Goal: Task Accomplishment & Management: Manage account settings

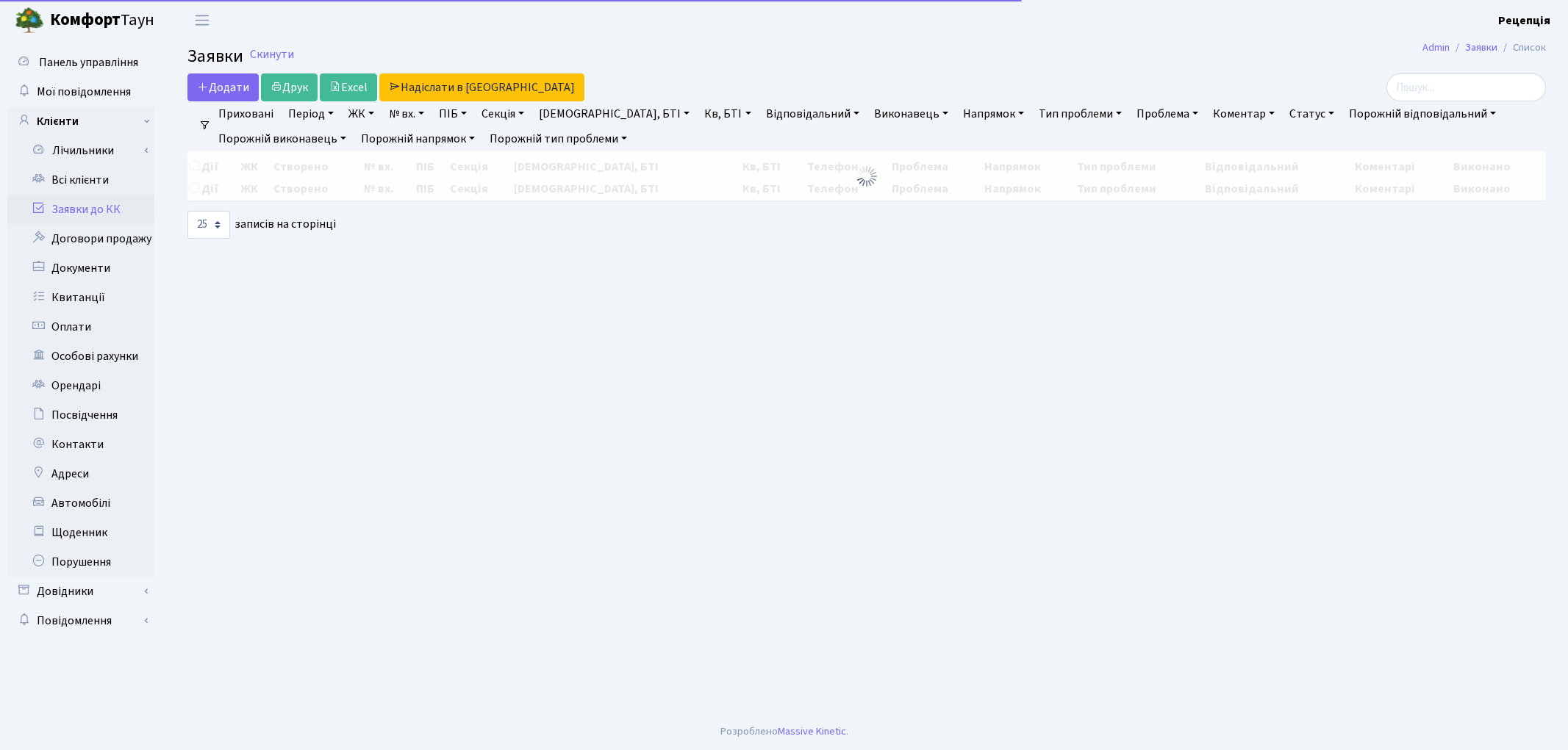
select select "25"
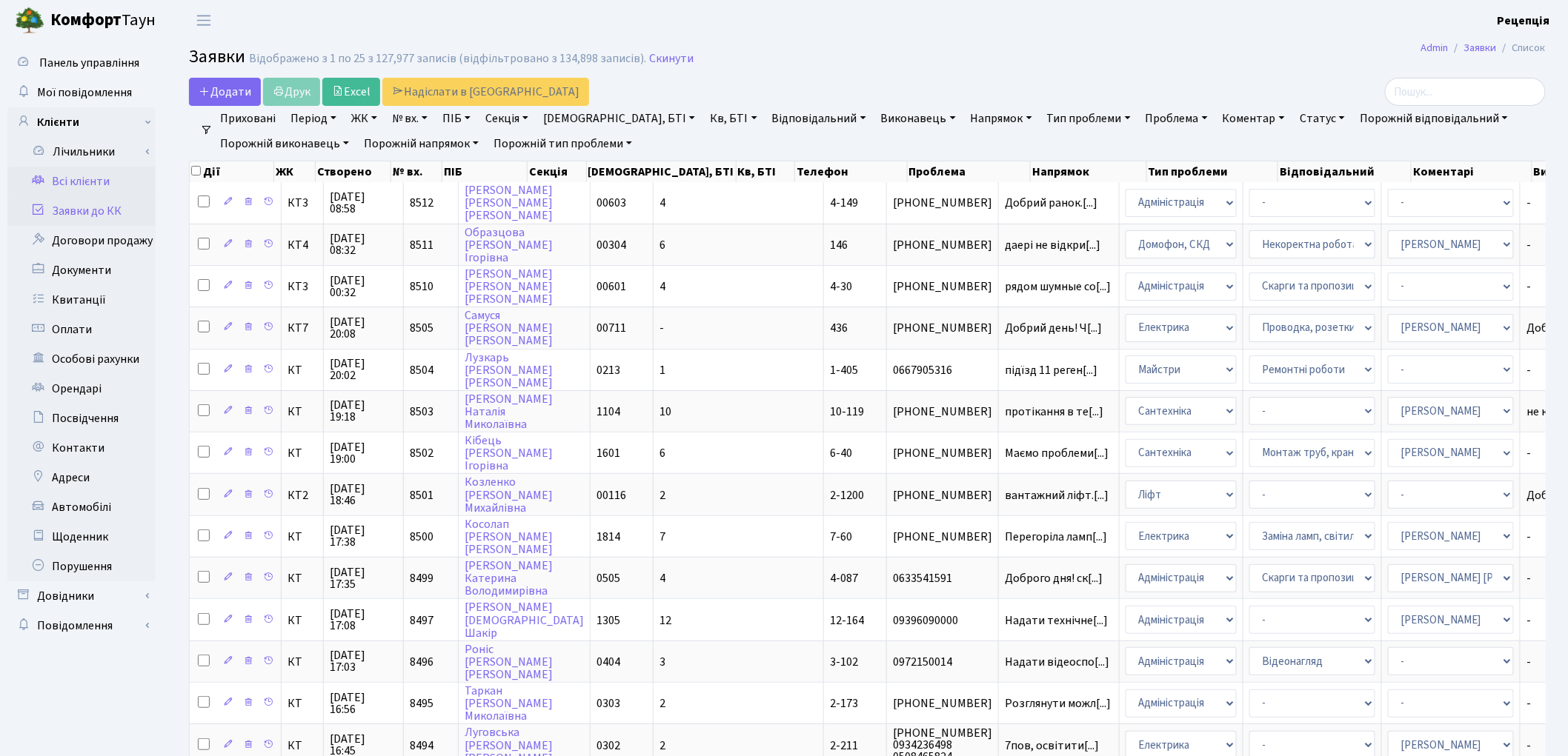
click at [108, 189] on link "Всі клієнти" at bounding box center [82, 181] width 149 height 30
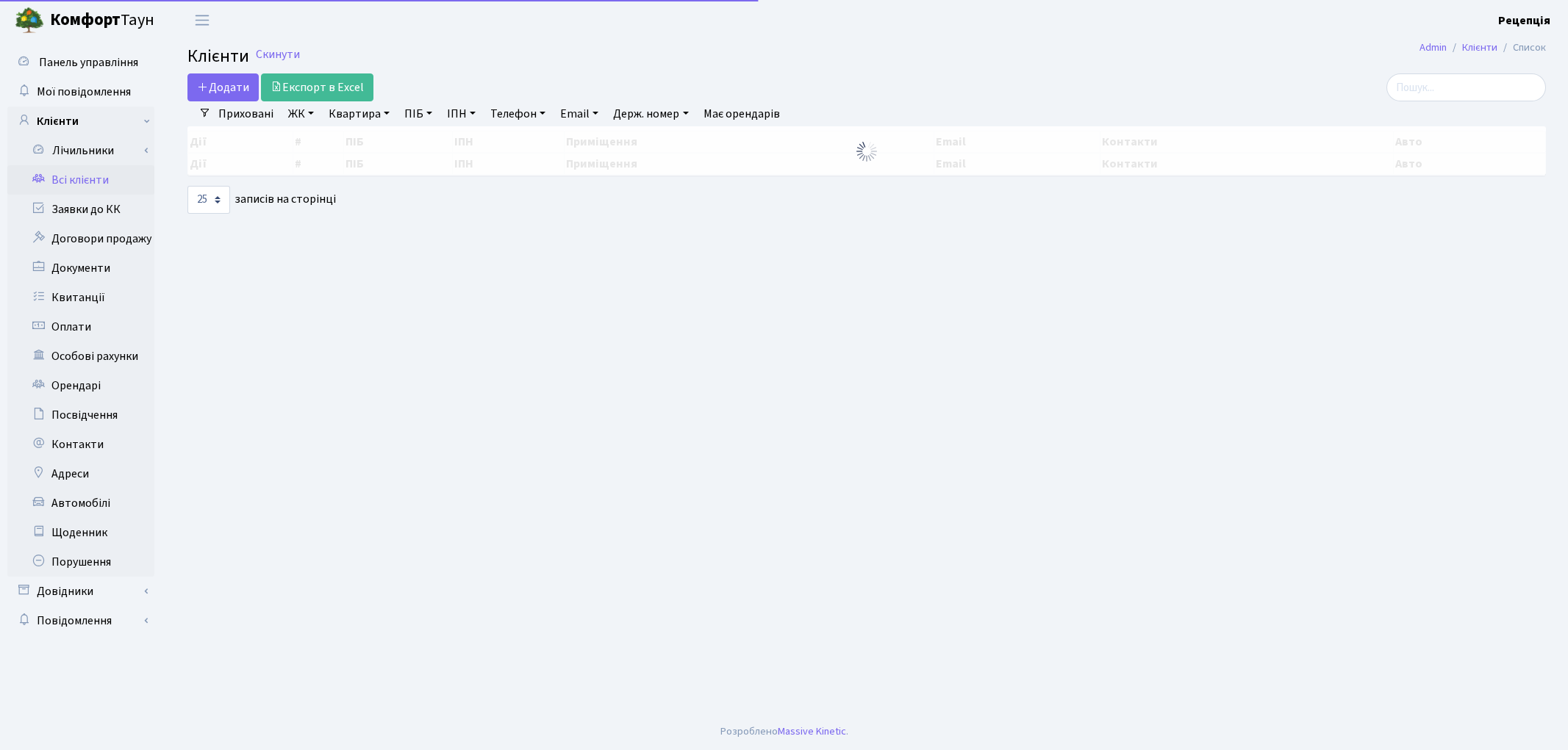
select select "25"
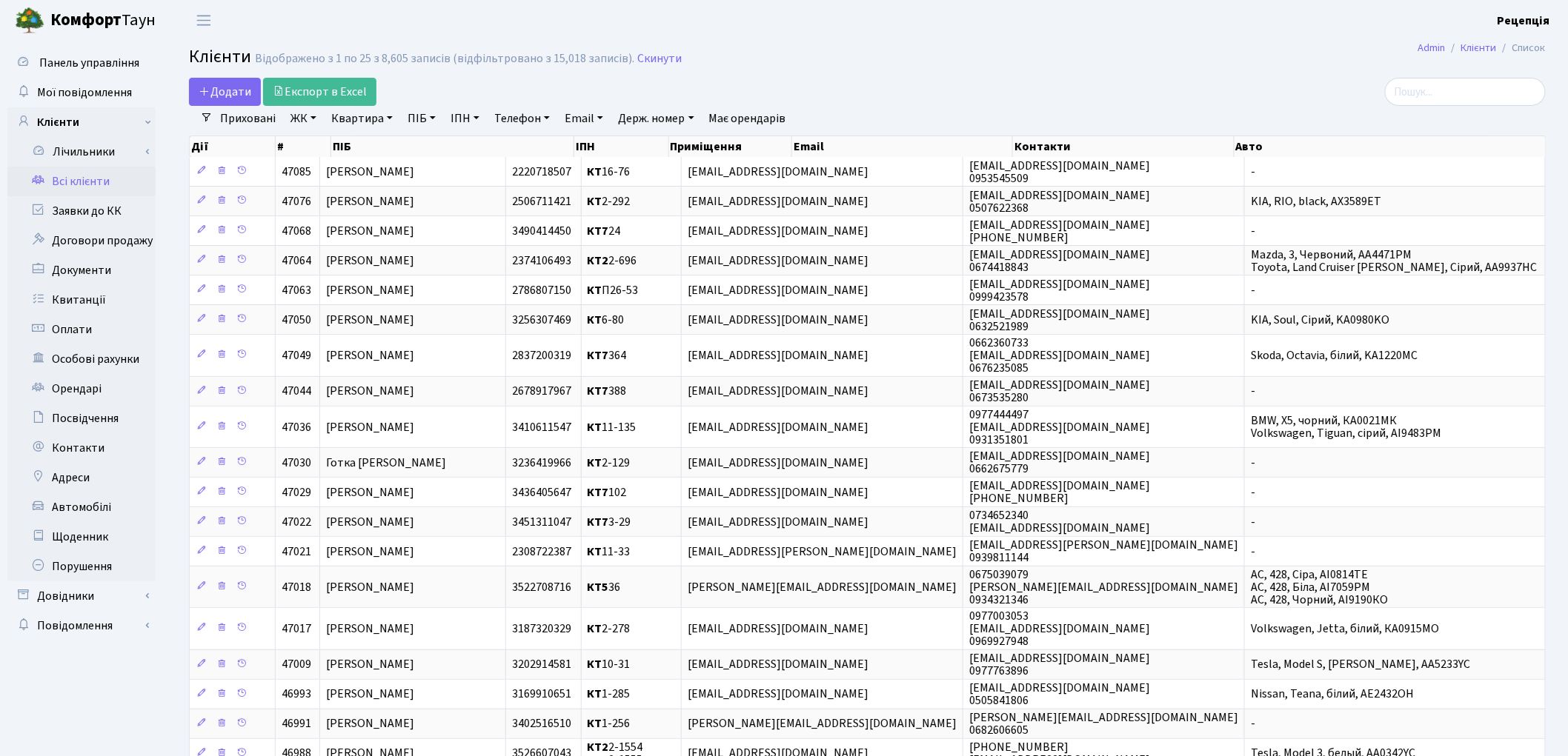
click at [319, 119] on link "ЖК" at bounding box center [304, 118] width 38 height 25
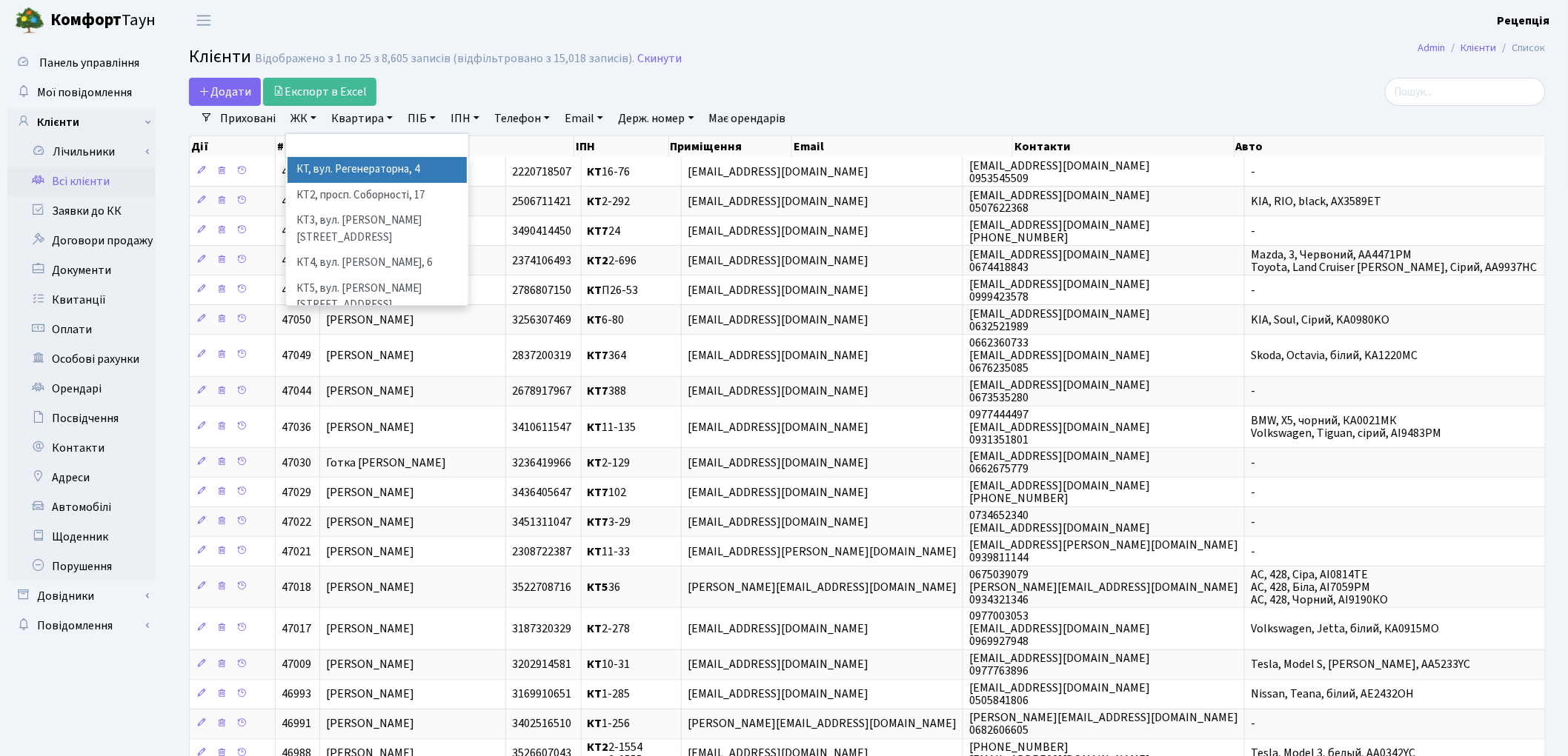
click at [351, 161] on li "КТ, вул. Регенераторна, 4" at bounding box center [377, 169] width 179 height 26
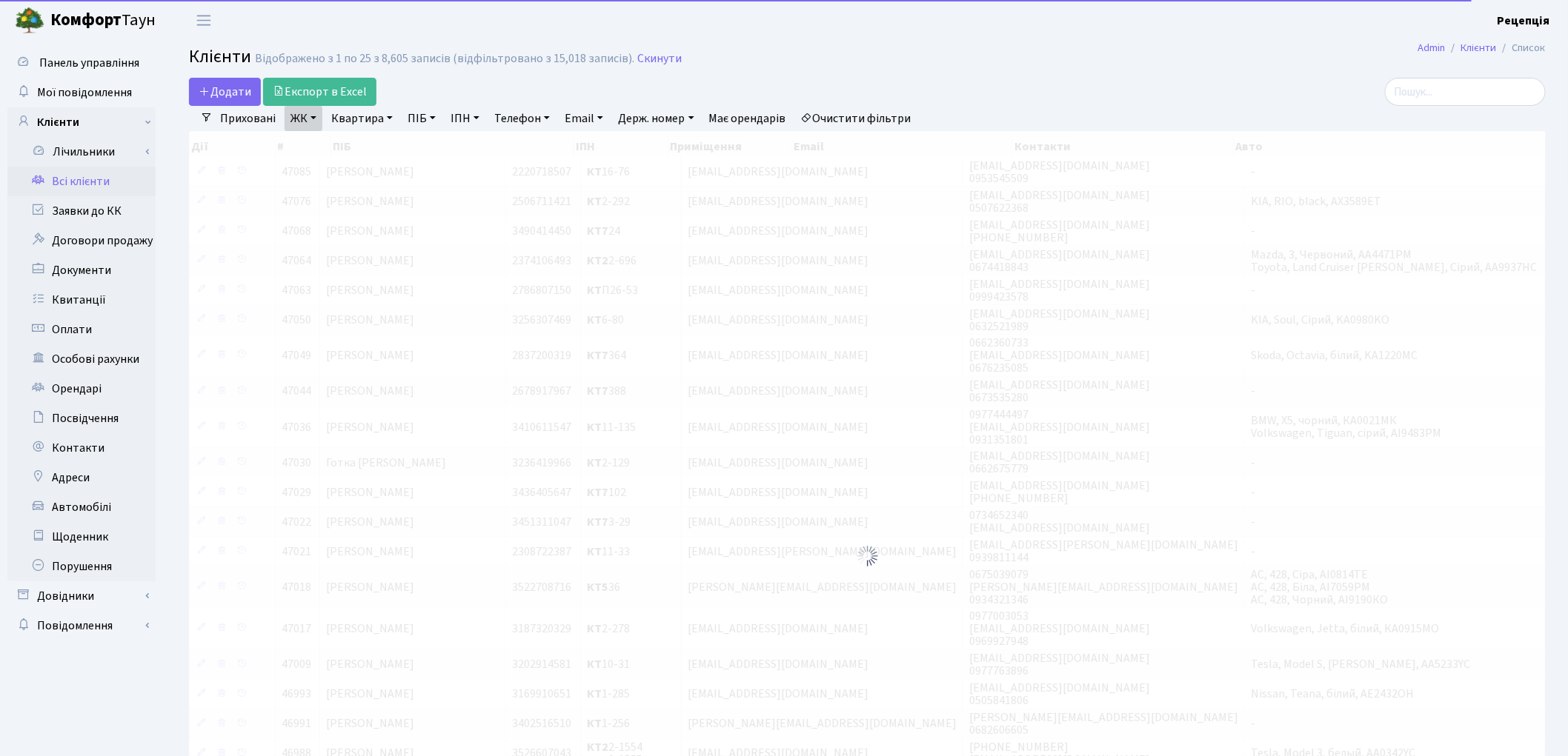
click at [357, 121] on link "Квартира" at bounding box center [362, 118] width 73 height 25
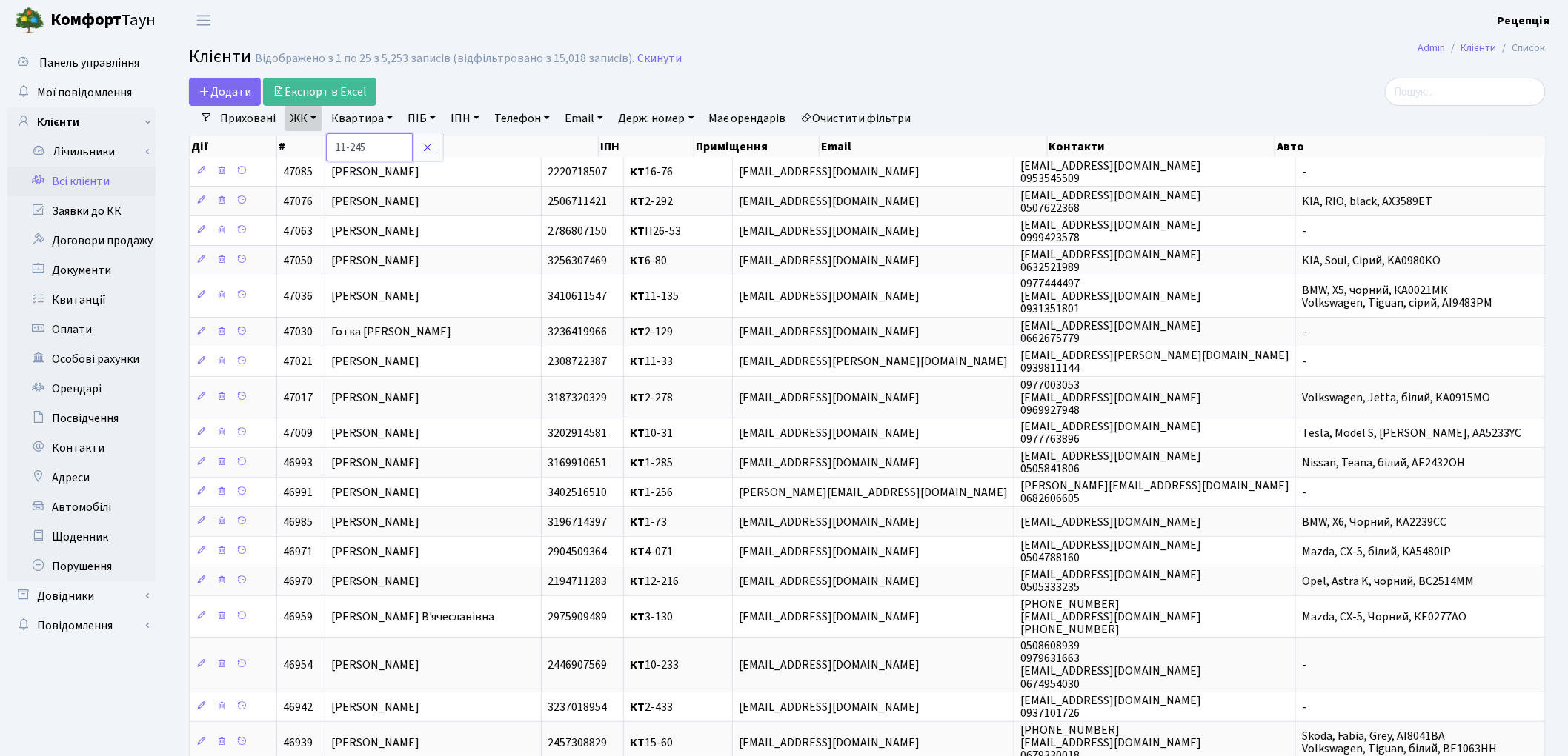
type input "11-245"
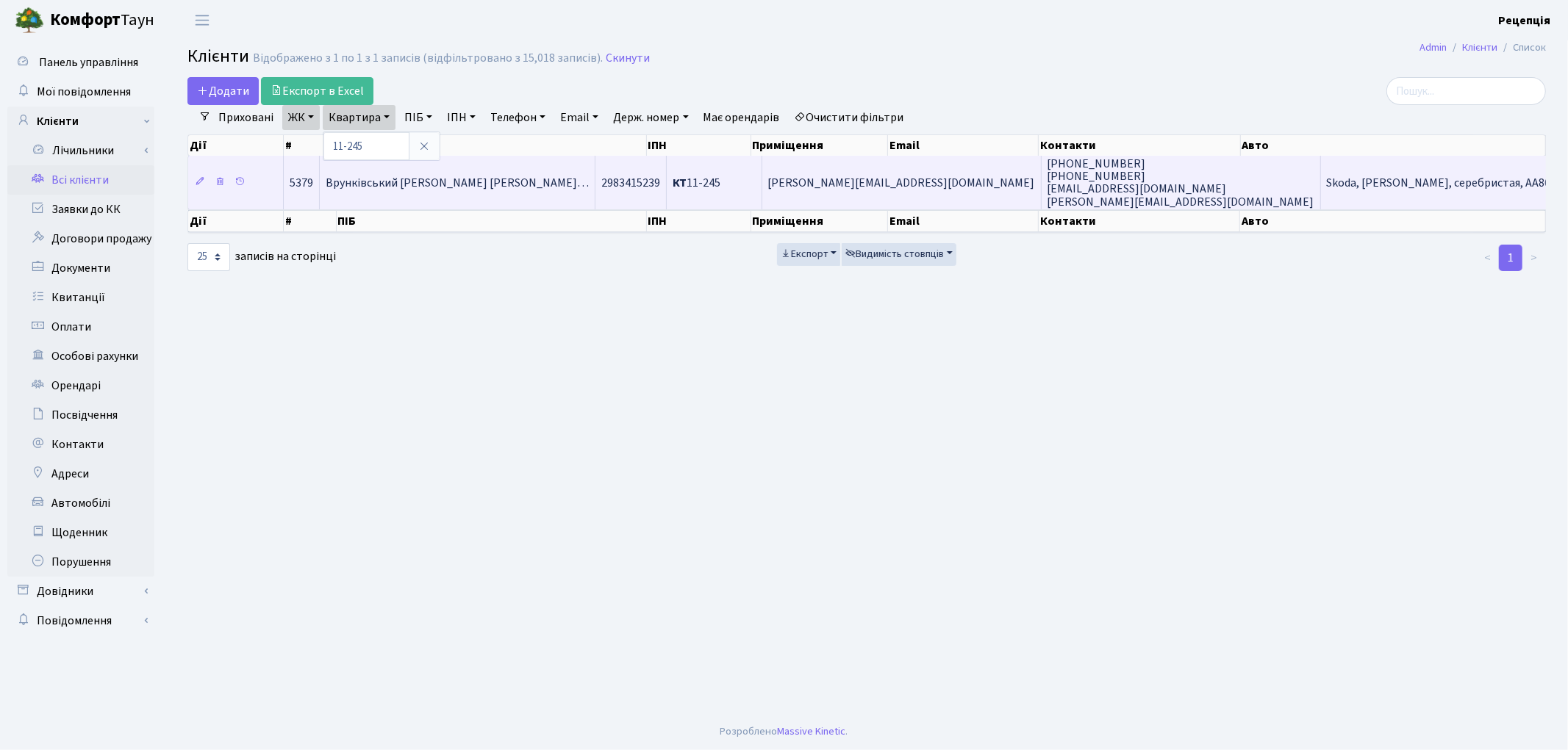
click at [509, 186] on span "Врунківський Олександр Олександр…" at bounding box center [457, 182] width 264 height 16
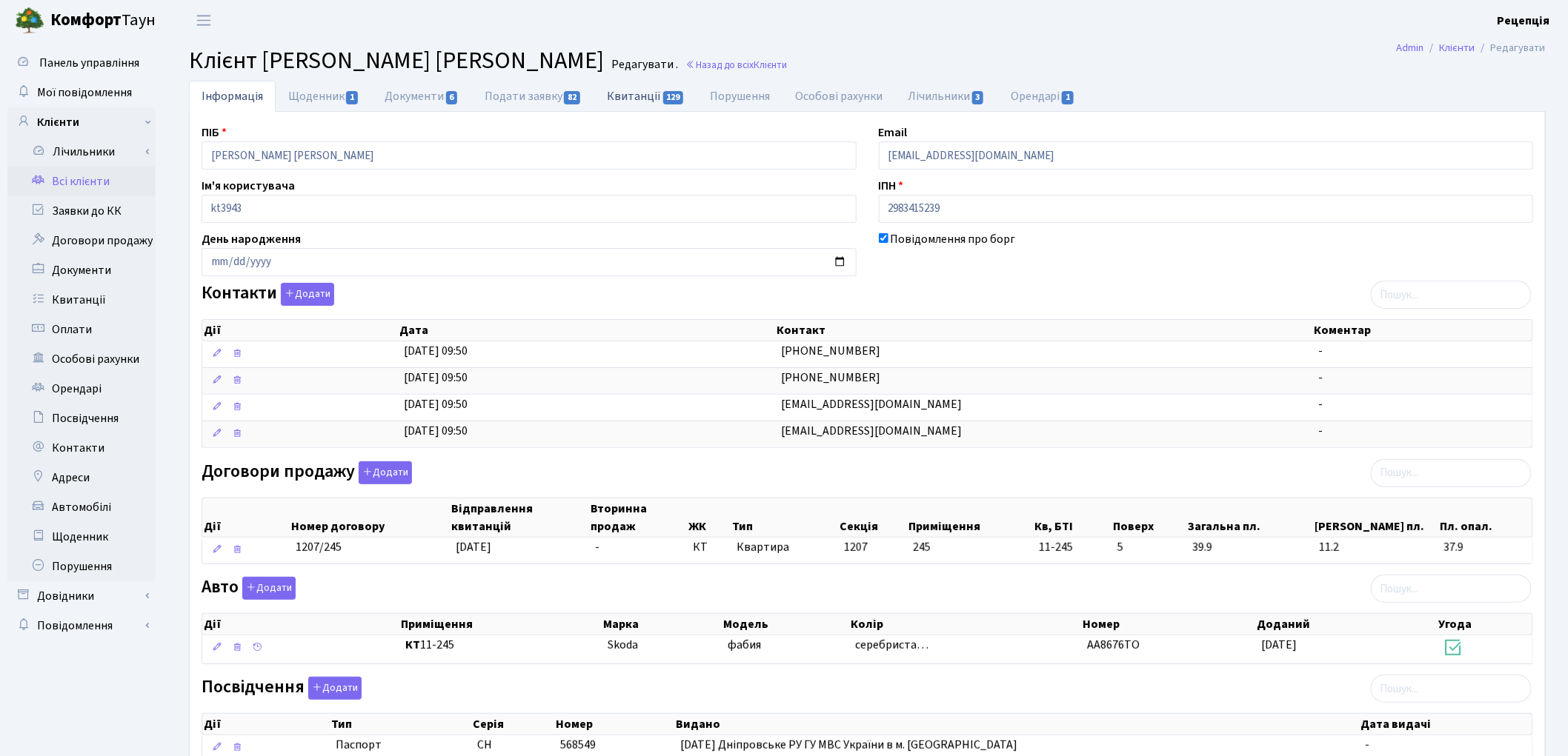
click at [617, 102] on link "Квитанції 129" at bounding box center [646, 96] width 103 height 30
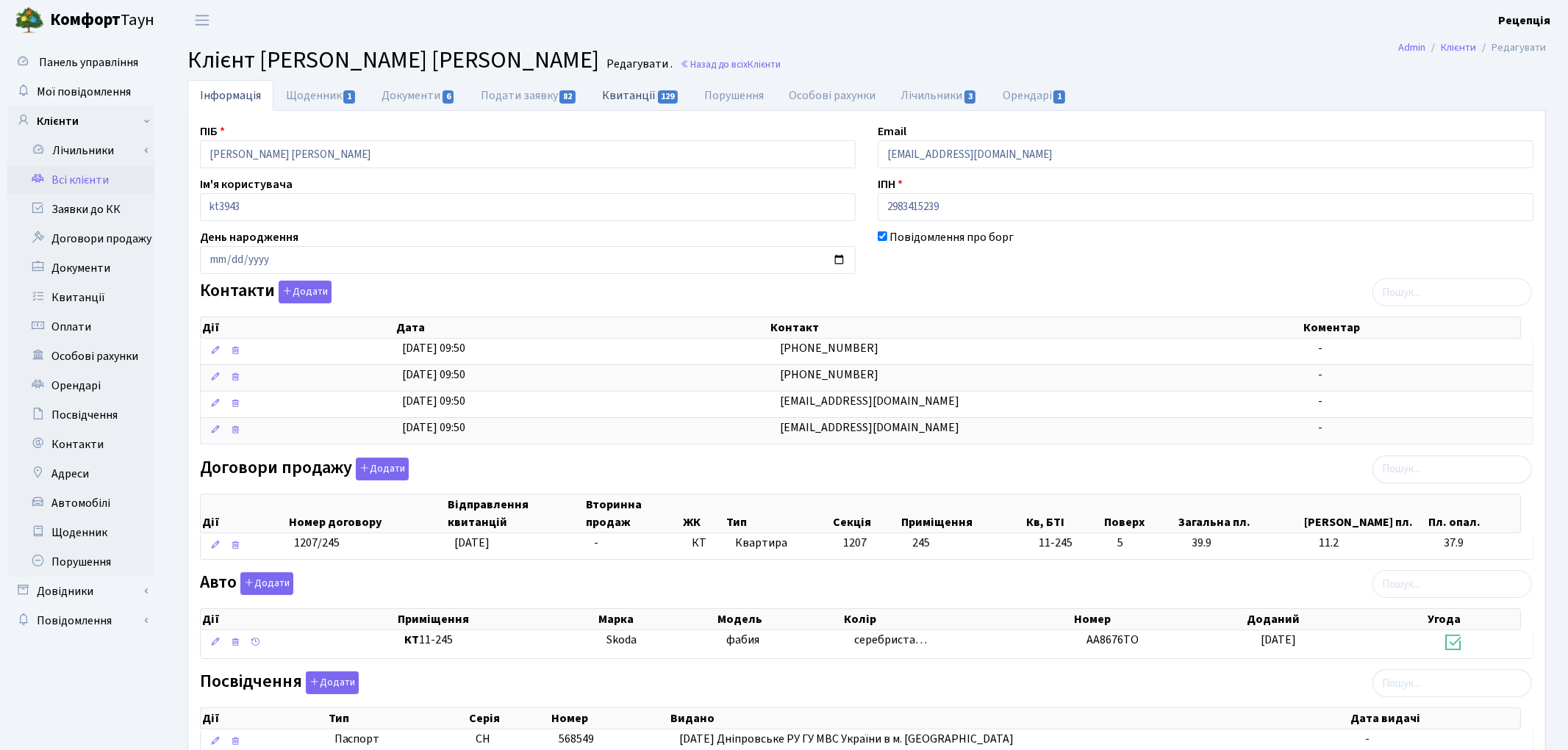
select select "25"
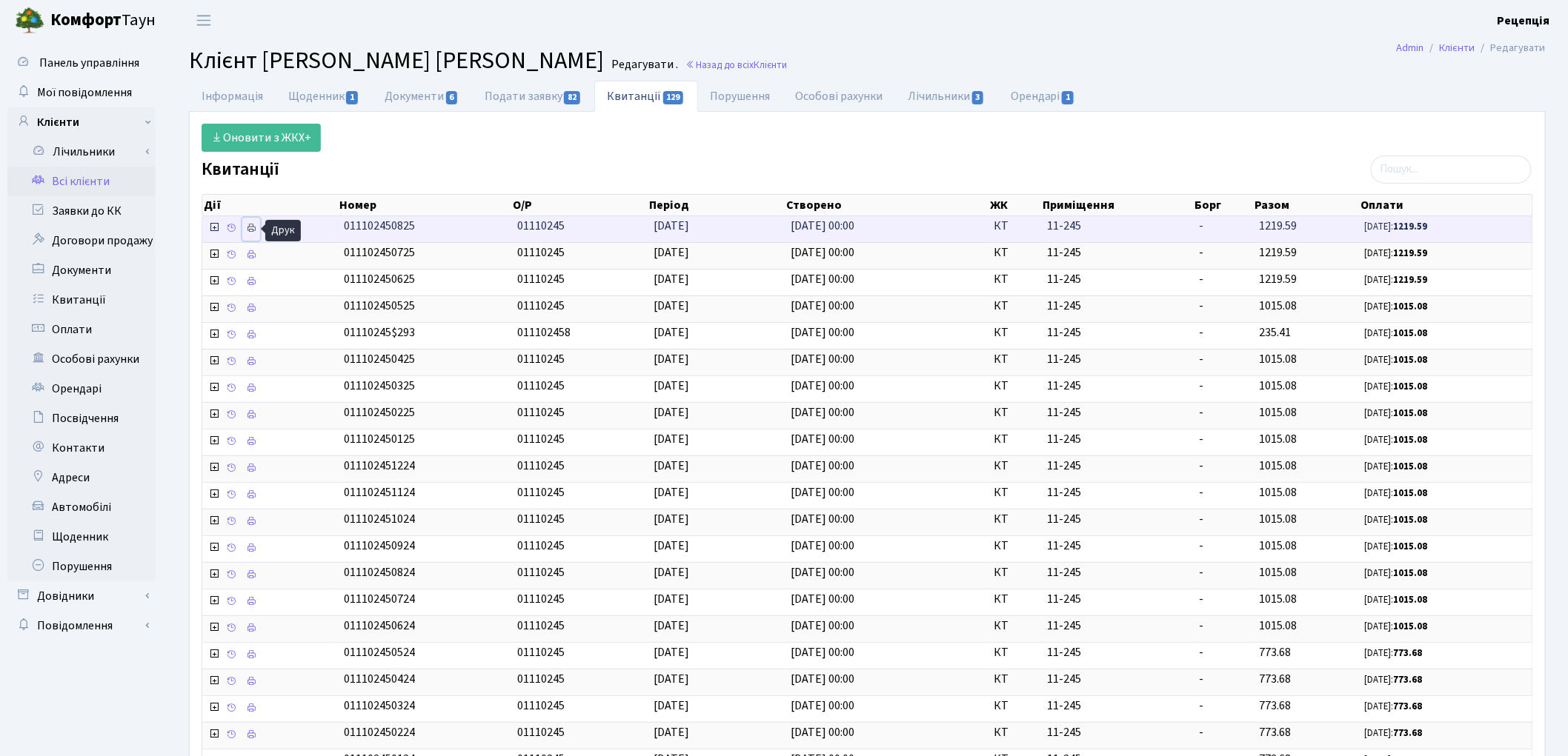
click at [249, 228] on icon at bounding box center [251, 228] width 10 height 10
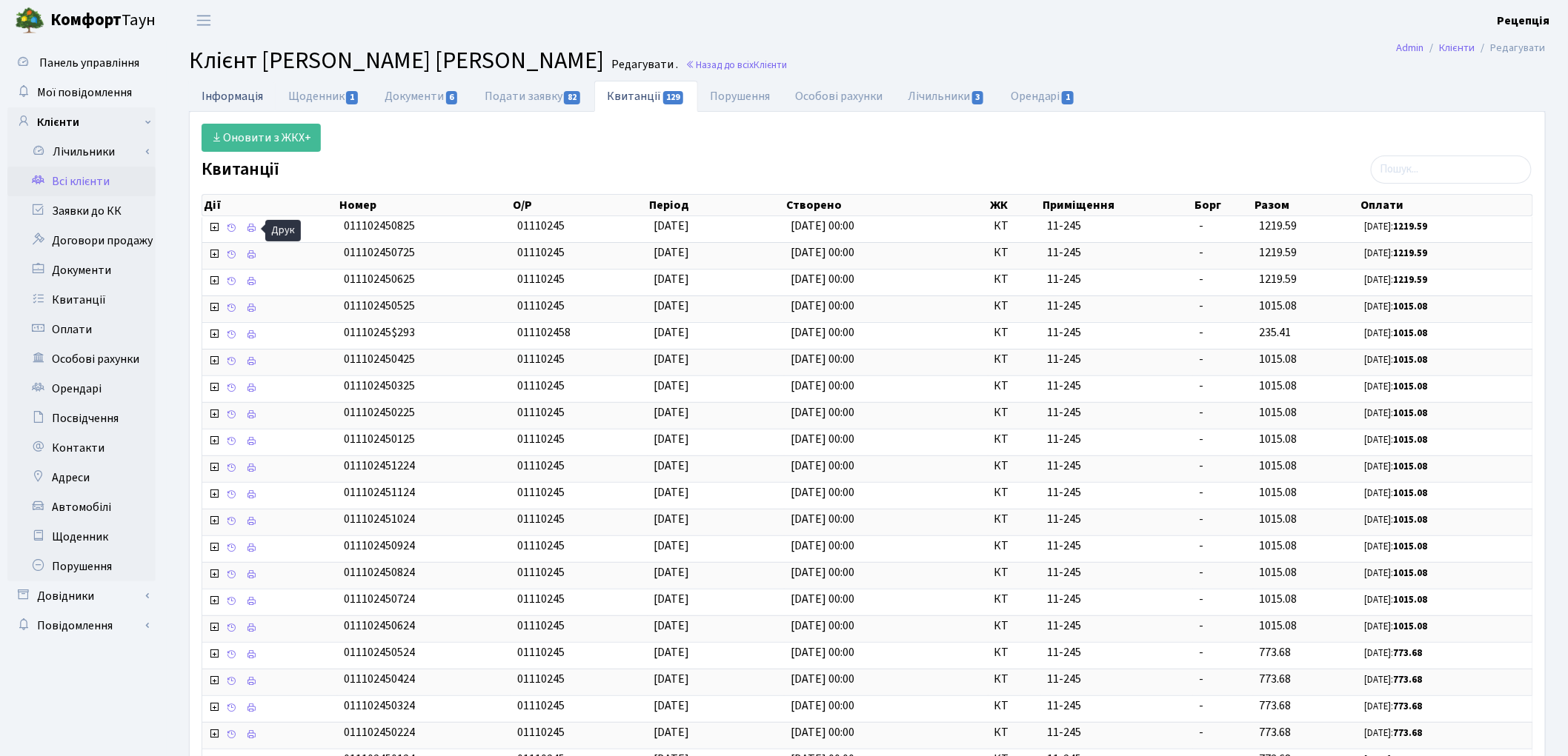
click at [235, 96] on link "Інформація" at bounding box center [231, 96] width 87 height 30
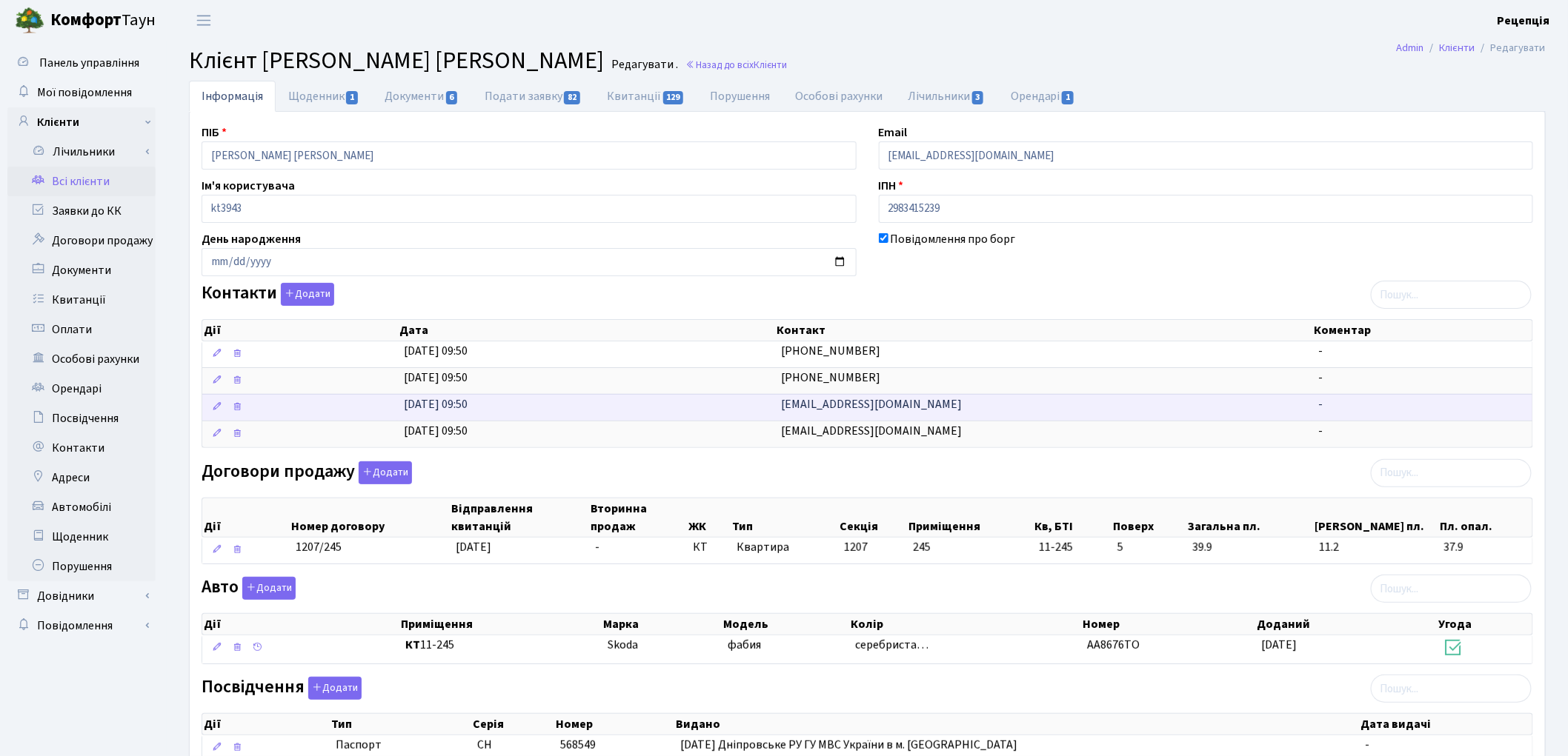
drag, startPoint x: 932, startPoint y: 408, endPoint x: 750, endPoint y: 406, distance: 182.0
click at [750, 406] on \<\/span\>\a "08.01.2014, 09:50 mostoproekt@gmail.com -" at bounding box center [867, 408] width 1331 height 27
copy \<\/span\>\a "[EMAIL_ADDRESS][DOMAIN_NAME]"
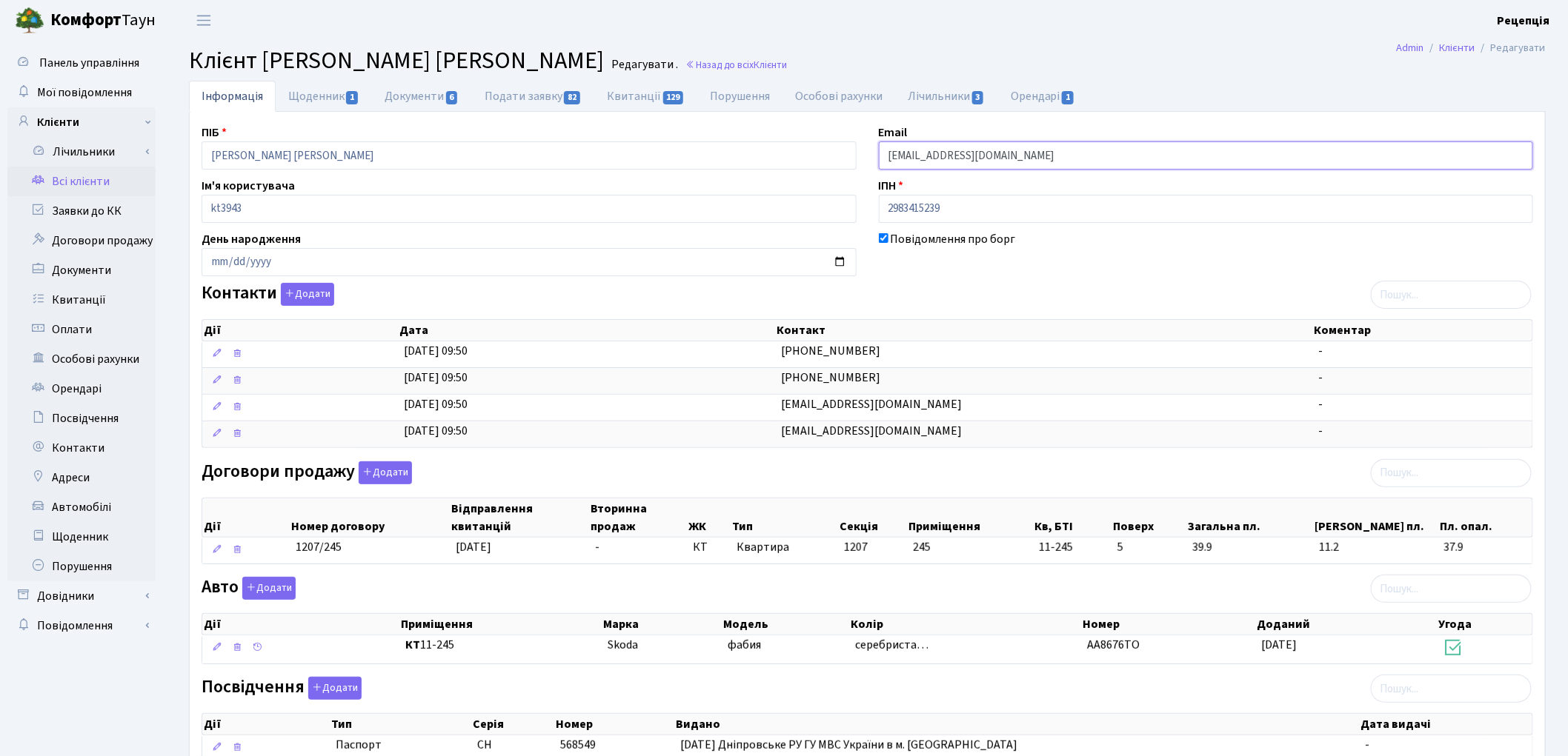
drag, startPoint x: 990, startPoint y: 149, endPoint x: 850, endPoint y: 149, distance: 140.0
click at [853, 147] on div "ПІБ Врунківський Олександр Олександрович Email lyudik-82@mail.ru Ім'я користува…" at bounding box center [867, 511] width 1354 height 776
paste input "[EMAIL_ADDRESS][DOMAIN_NAME]"
click at [906, 158] on input "[EMAIL_ADDRESS][DOMAIN_NAME]" at bounding box center [1207, 156] width 655 height 29
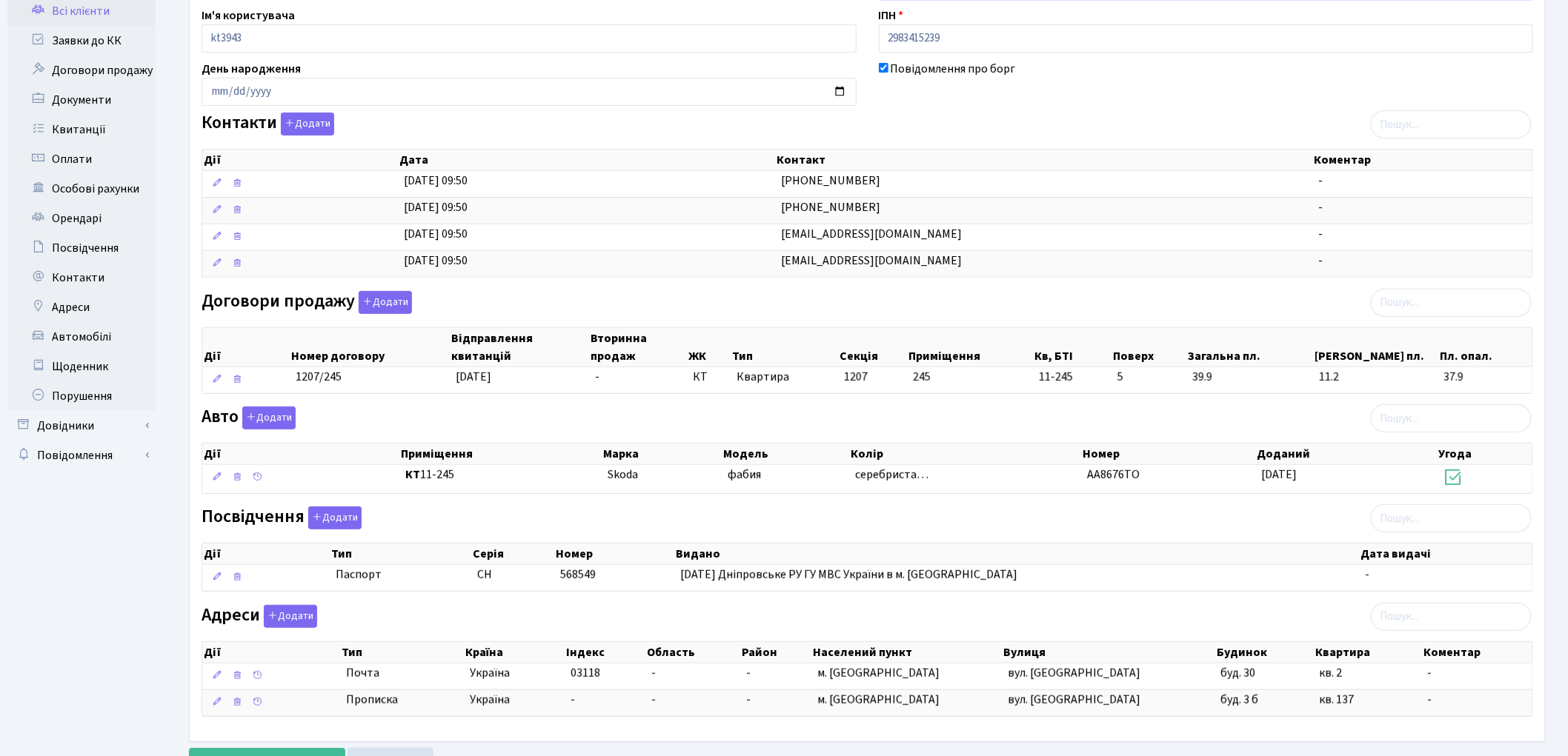
scroll to position [239, 0]
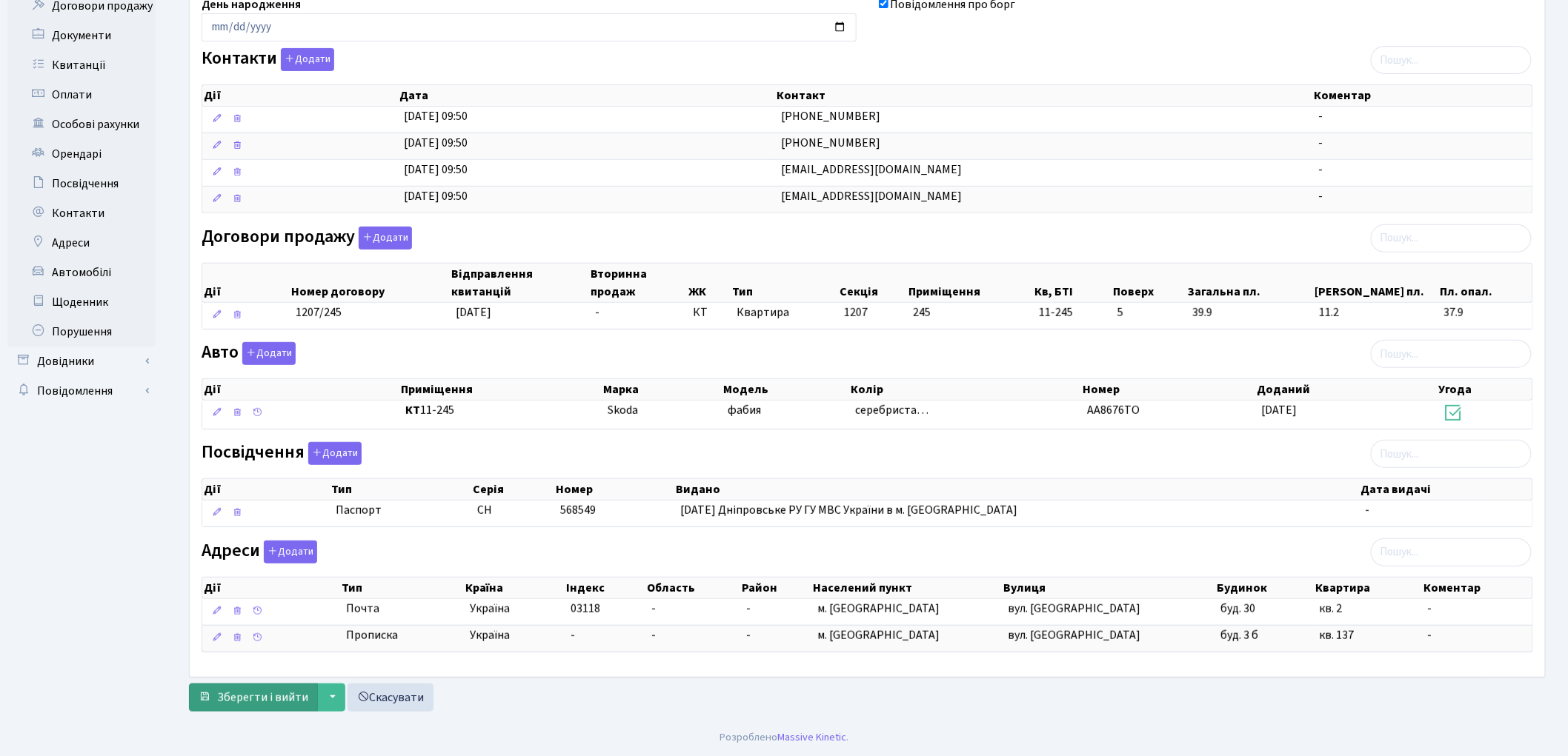
type input "[EMAIL_ADDRESS][DOMAIN_NAME]"
click at [260, 697] on span "Зберегти і вийти" at bounding box center [263, 697] width 91 height 16
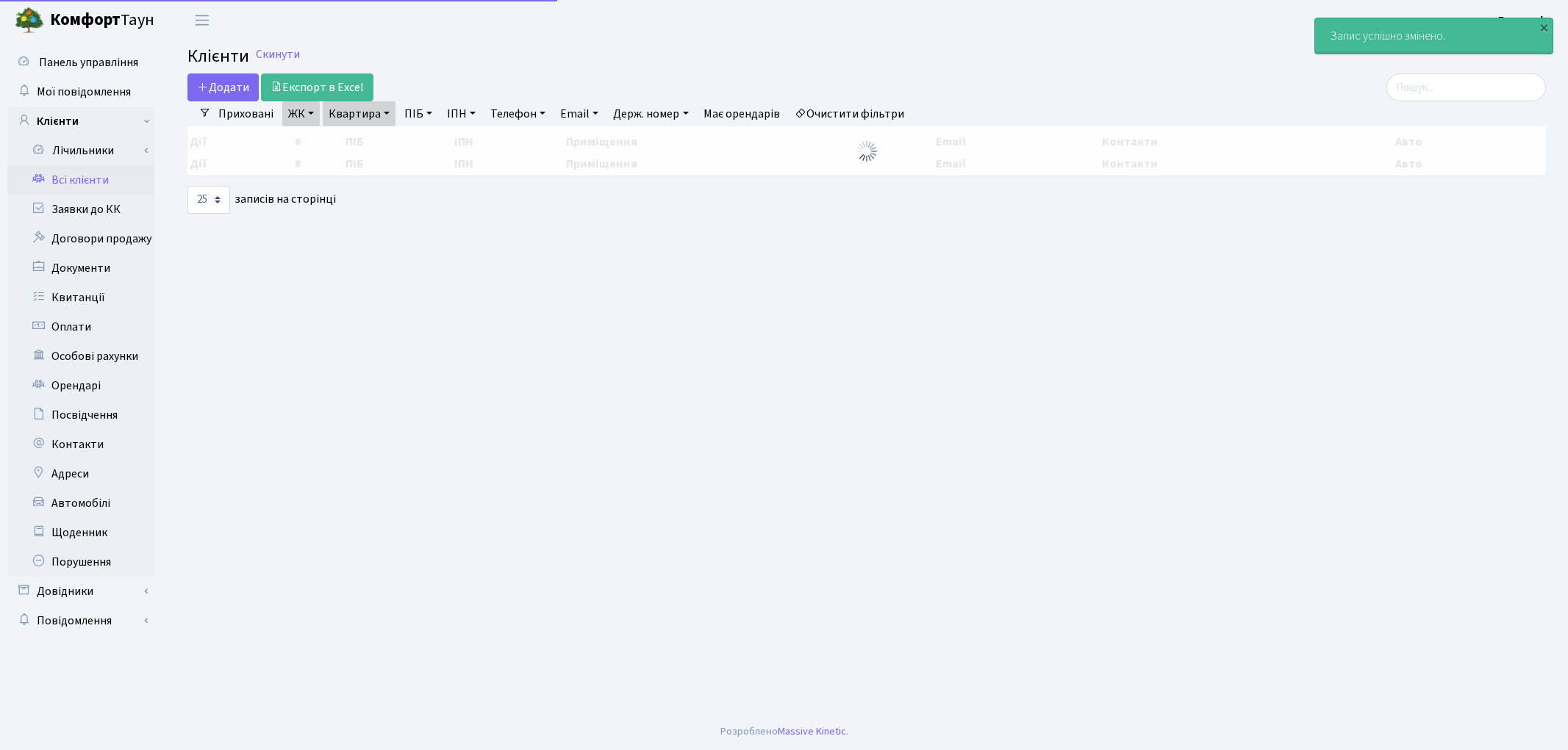
select select "25"
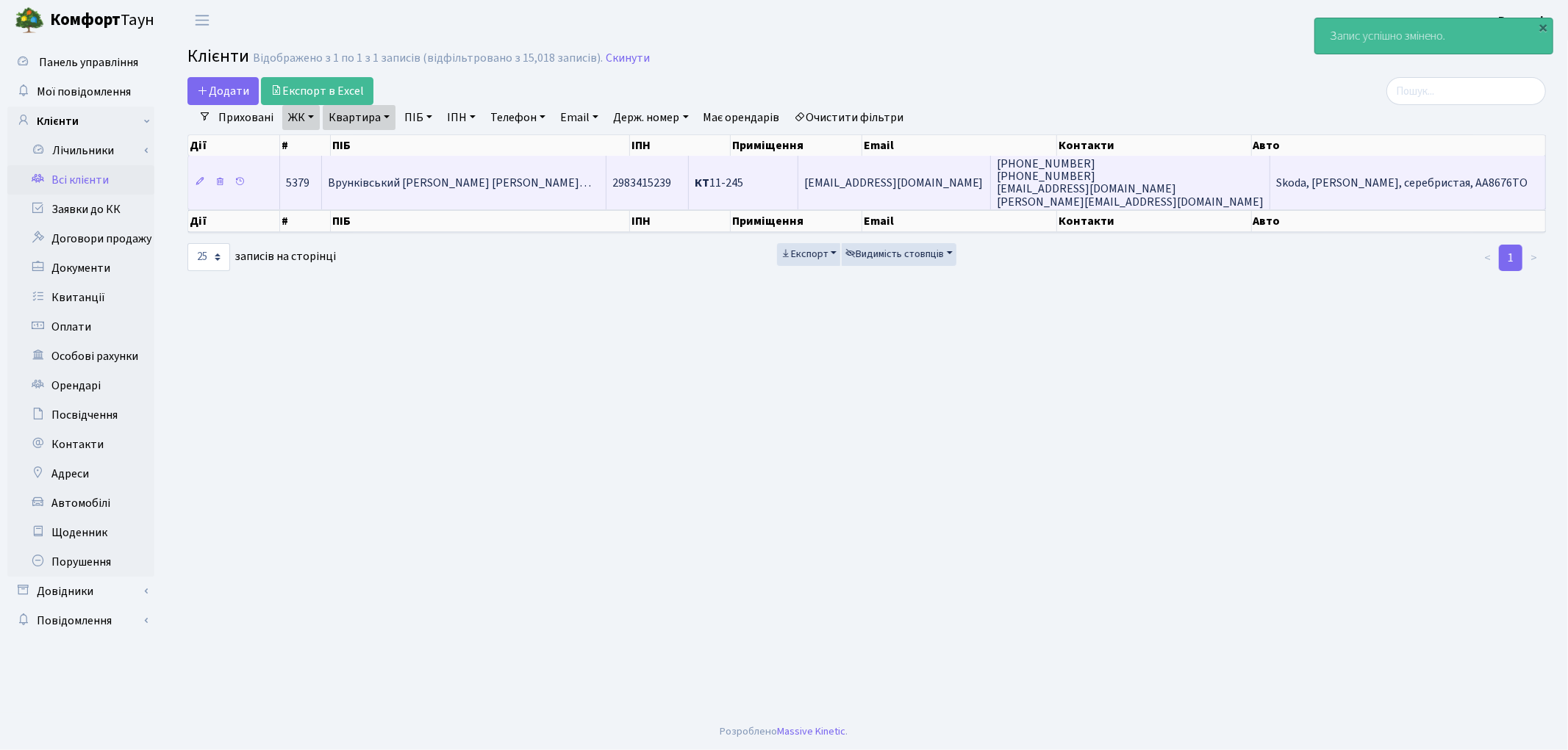
click at [547, 191] on td "Врунківський Олександр Олександр…" at bounding box center [464, 182] width 284 height 53
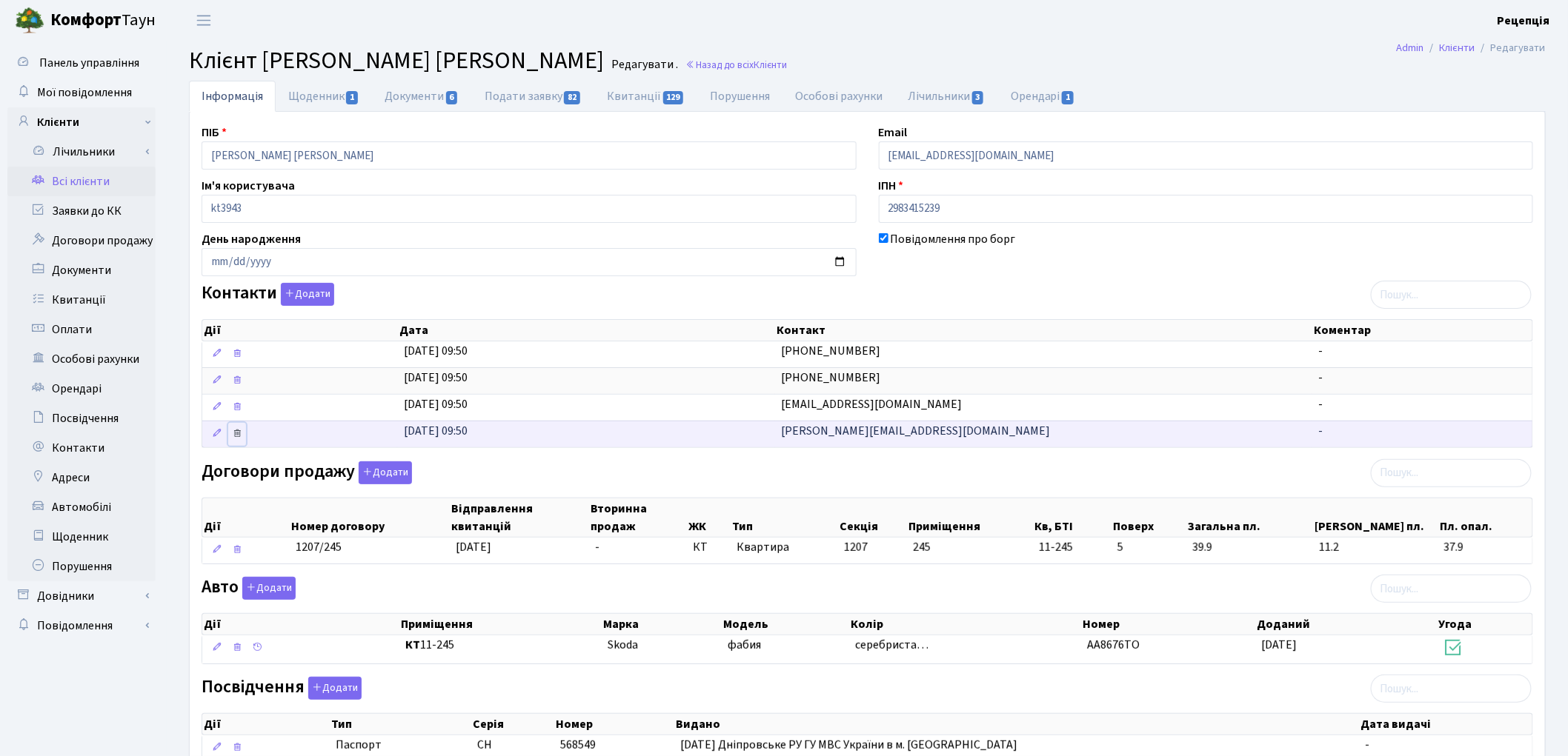
click at [237, 435] on icon at bounding box center [237, 433] width 10 height 10
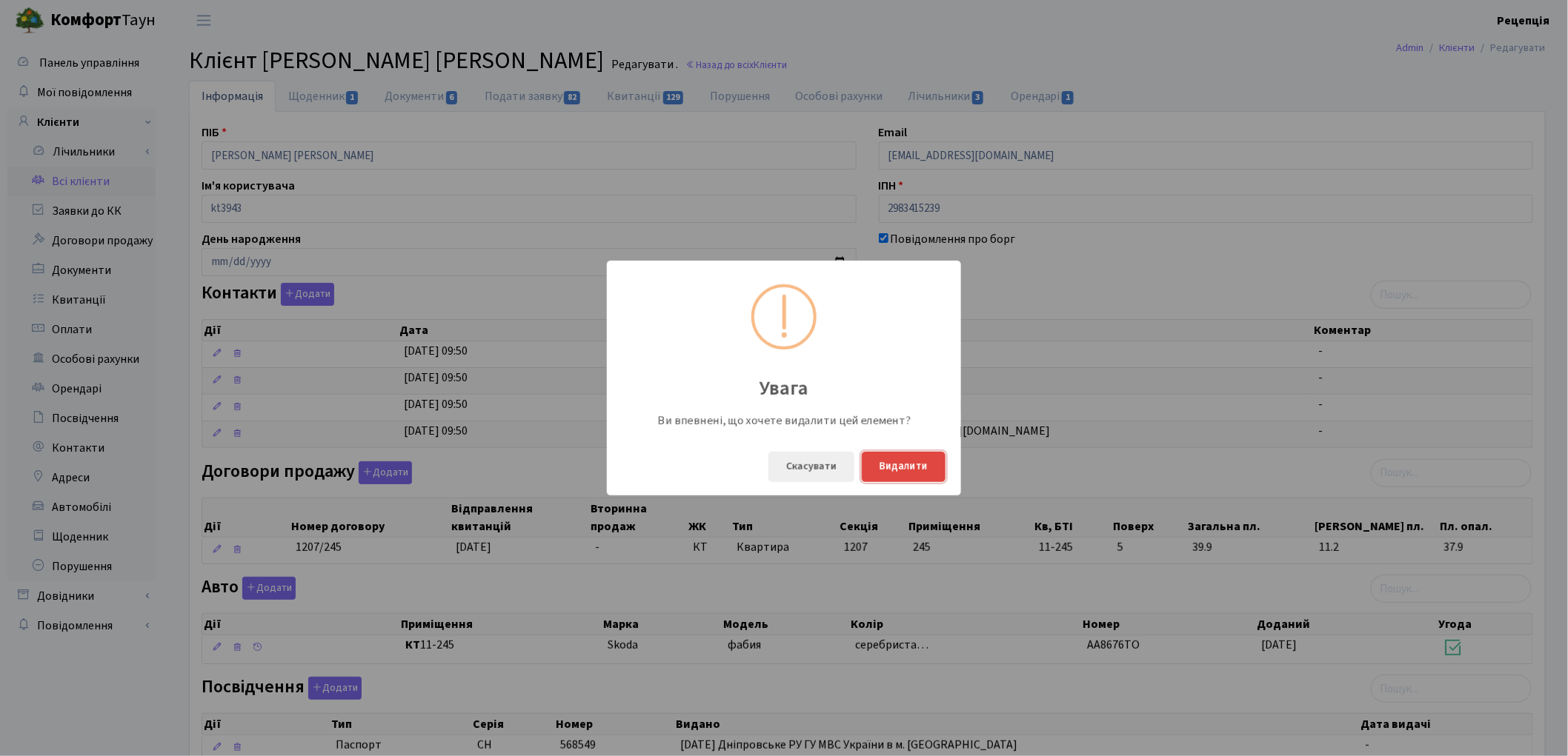
click at [916, 462] on button "Видалити" at bounding box center [904, 468] width 84 height 30
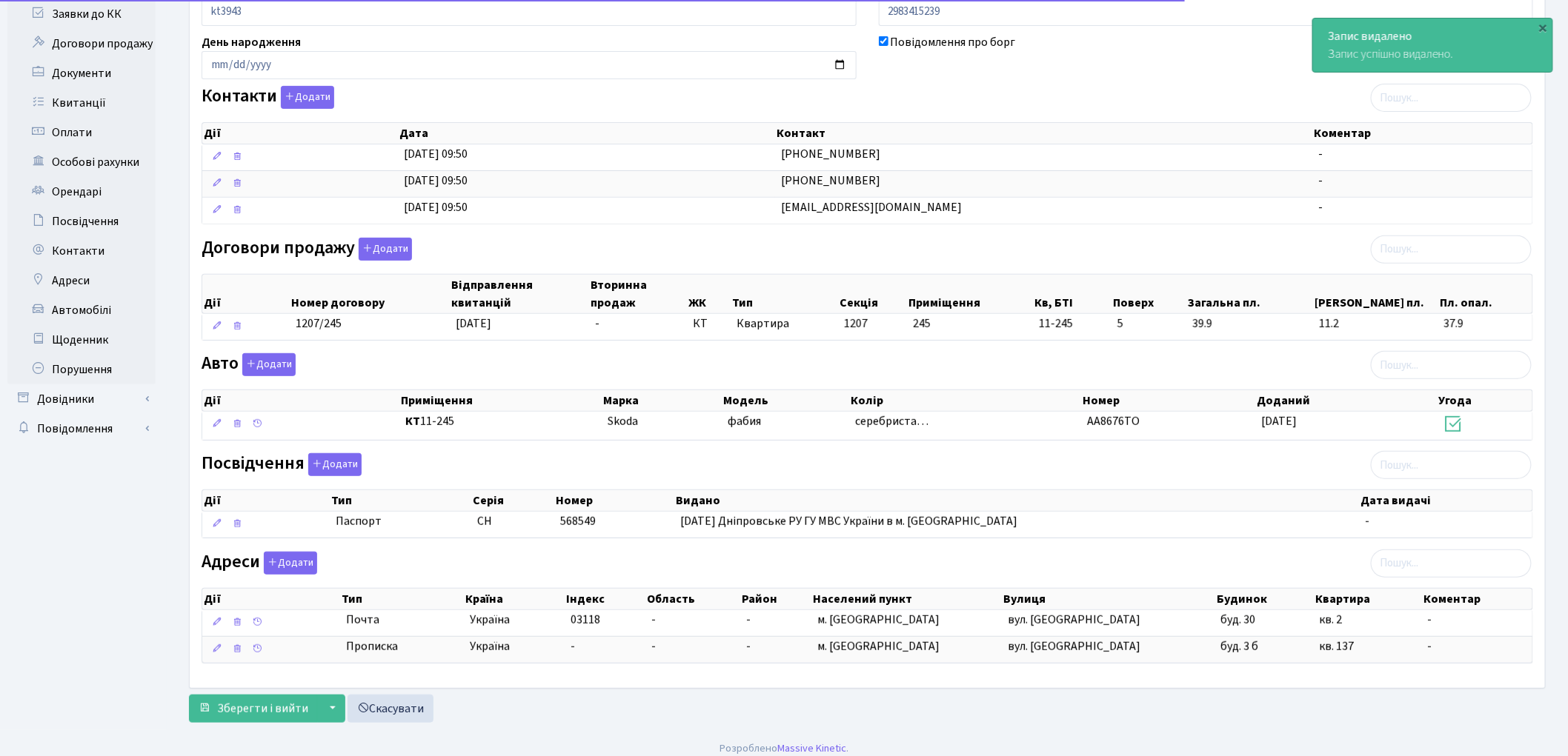
scroll to position [211, 0]
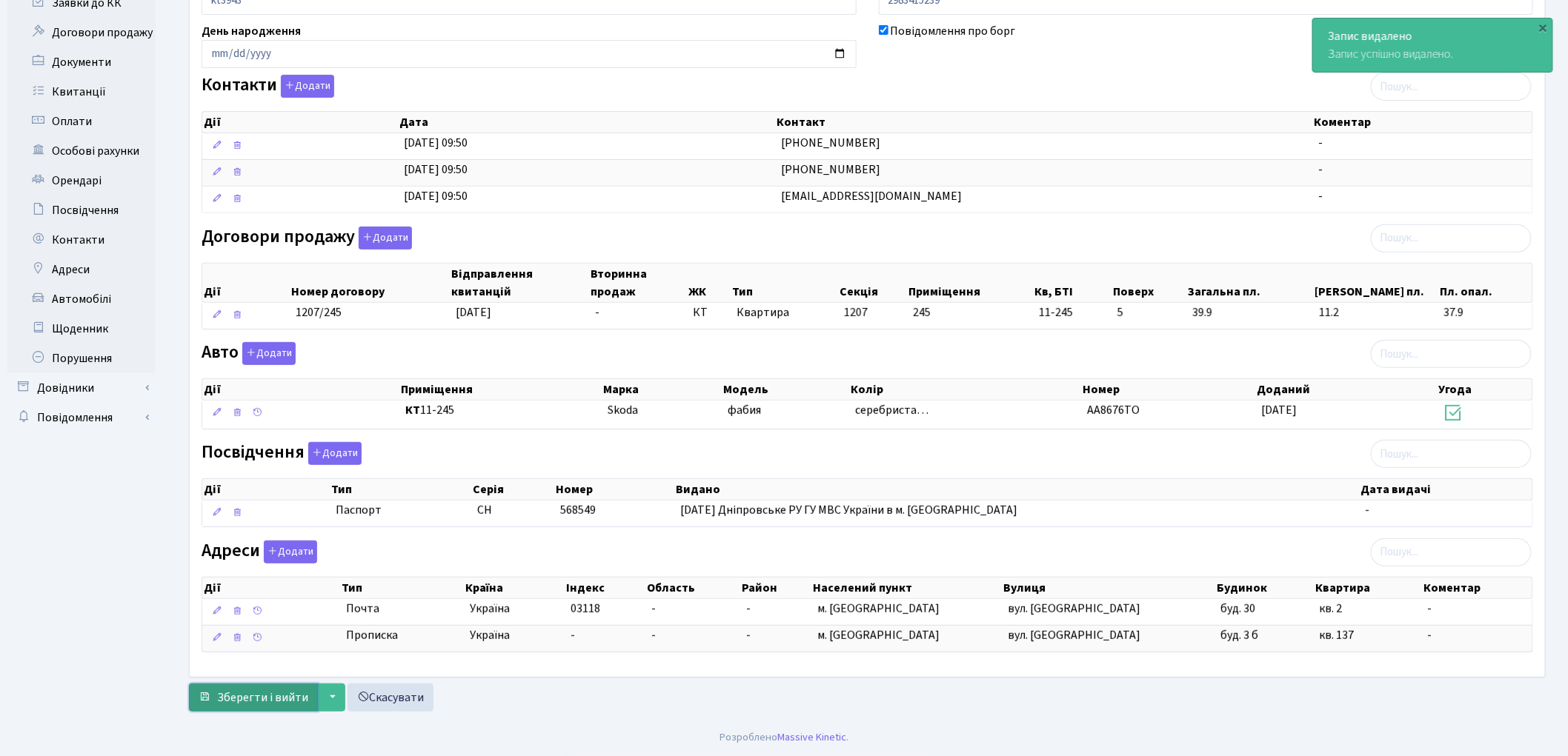
click at [280, 699] on span "Зберегти і вийти" at bounding box center [263, 697] width 91 height 16
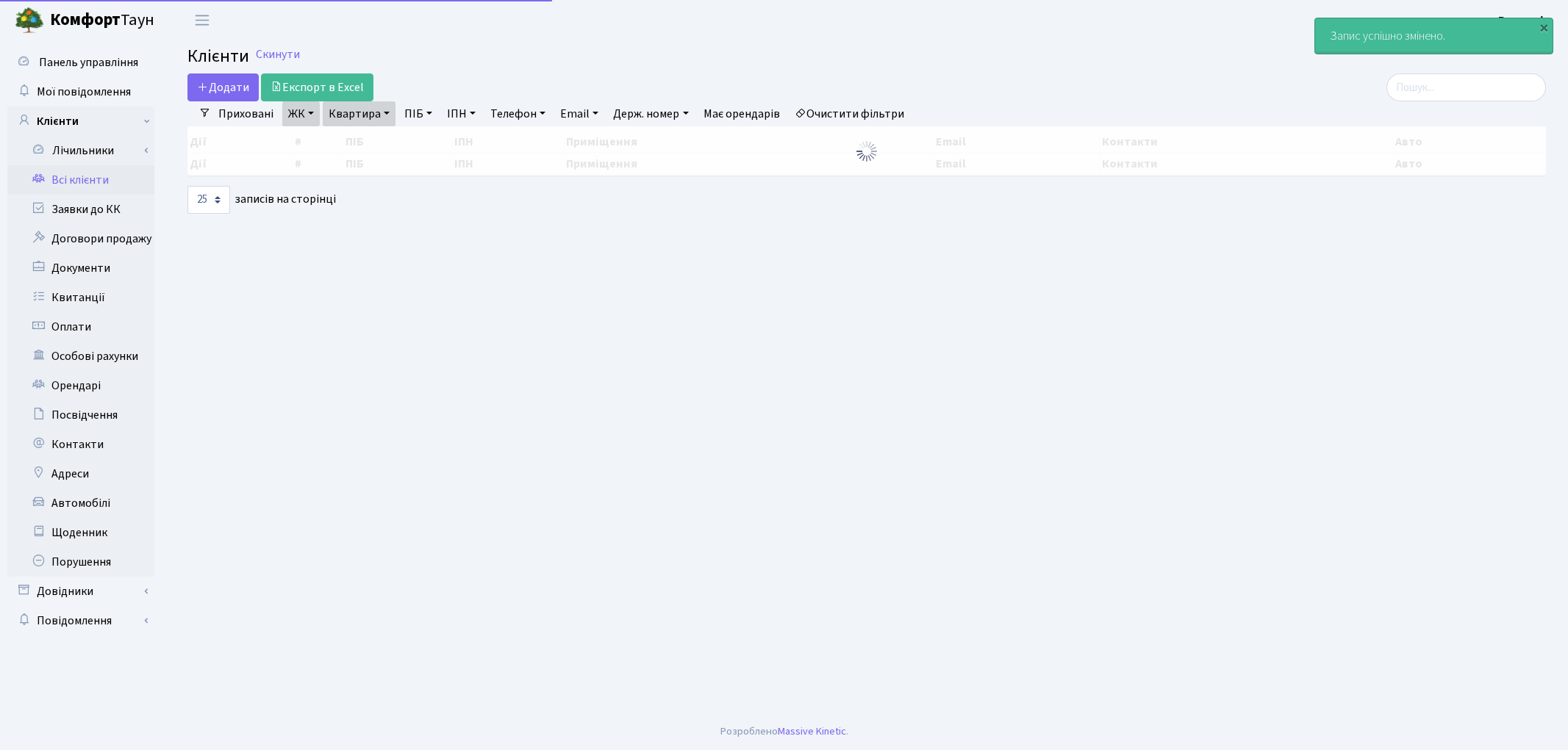
select select "25"
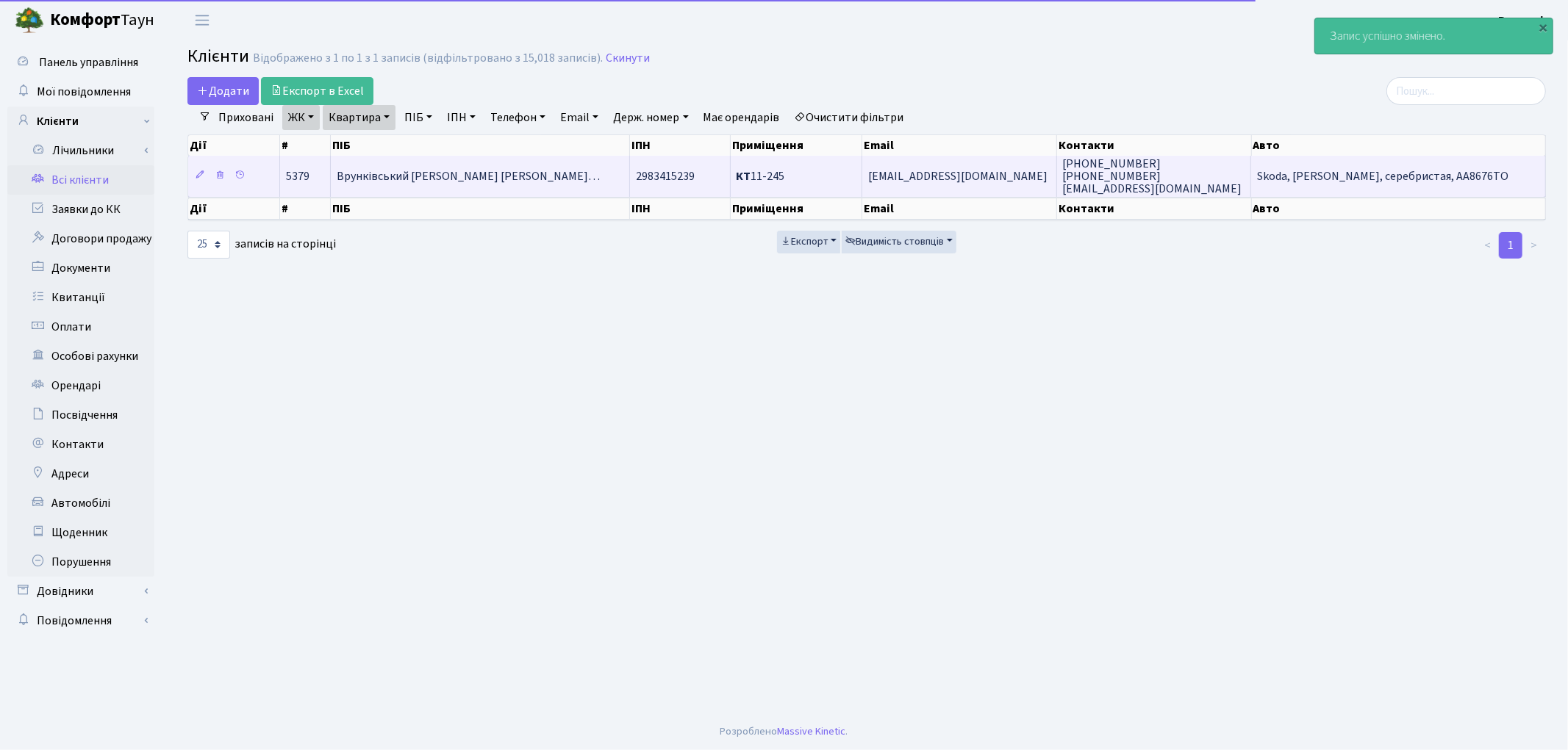
click at [594, 179] on td "Врунківський [PERSON_NAME] [PERSON_NAME]…" at bounding box center [480, 176] width 300 height 41
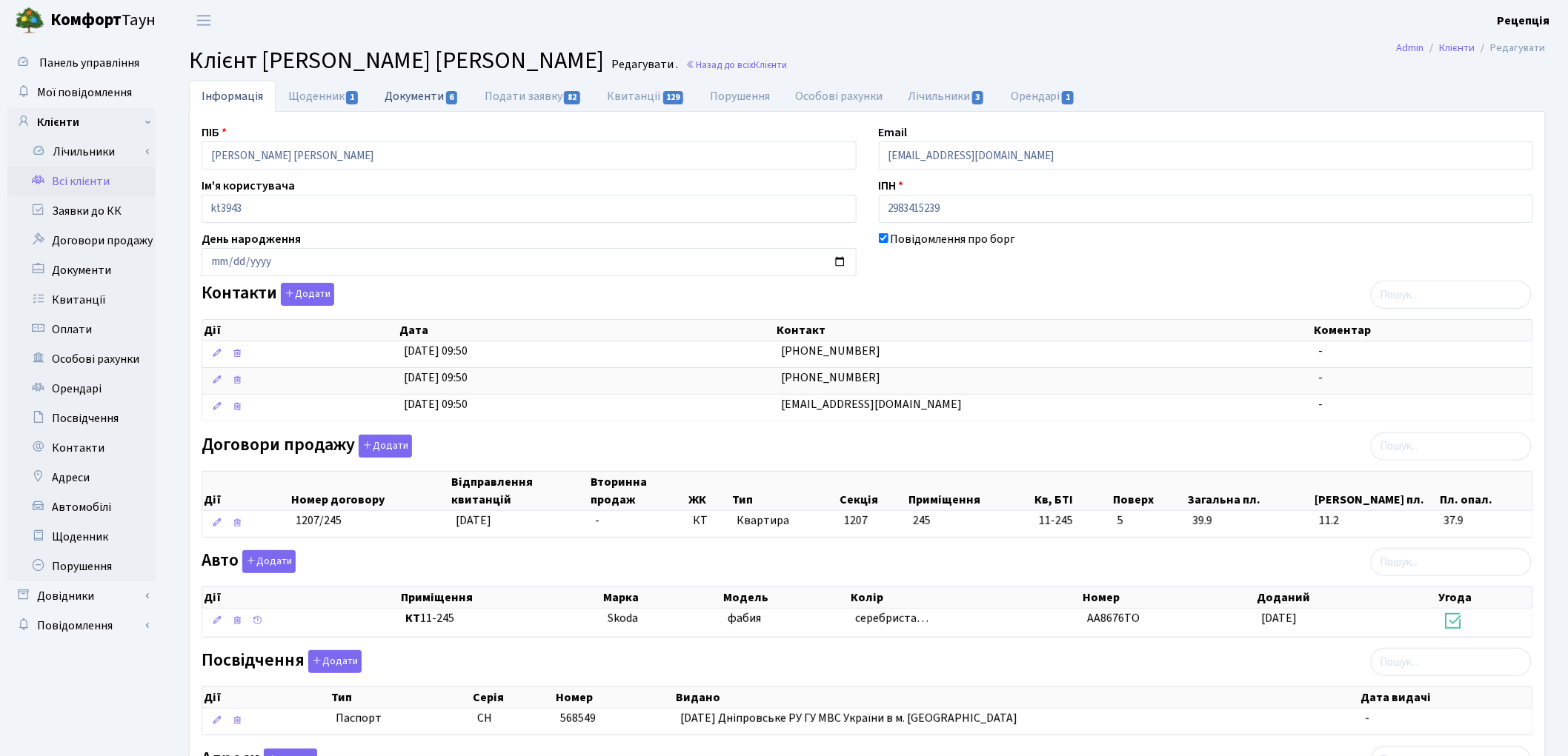
click at [411, 105] on link "Документи 6" at bounding box center [422, 96] width 99 height 30
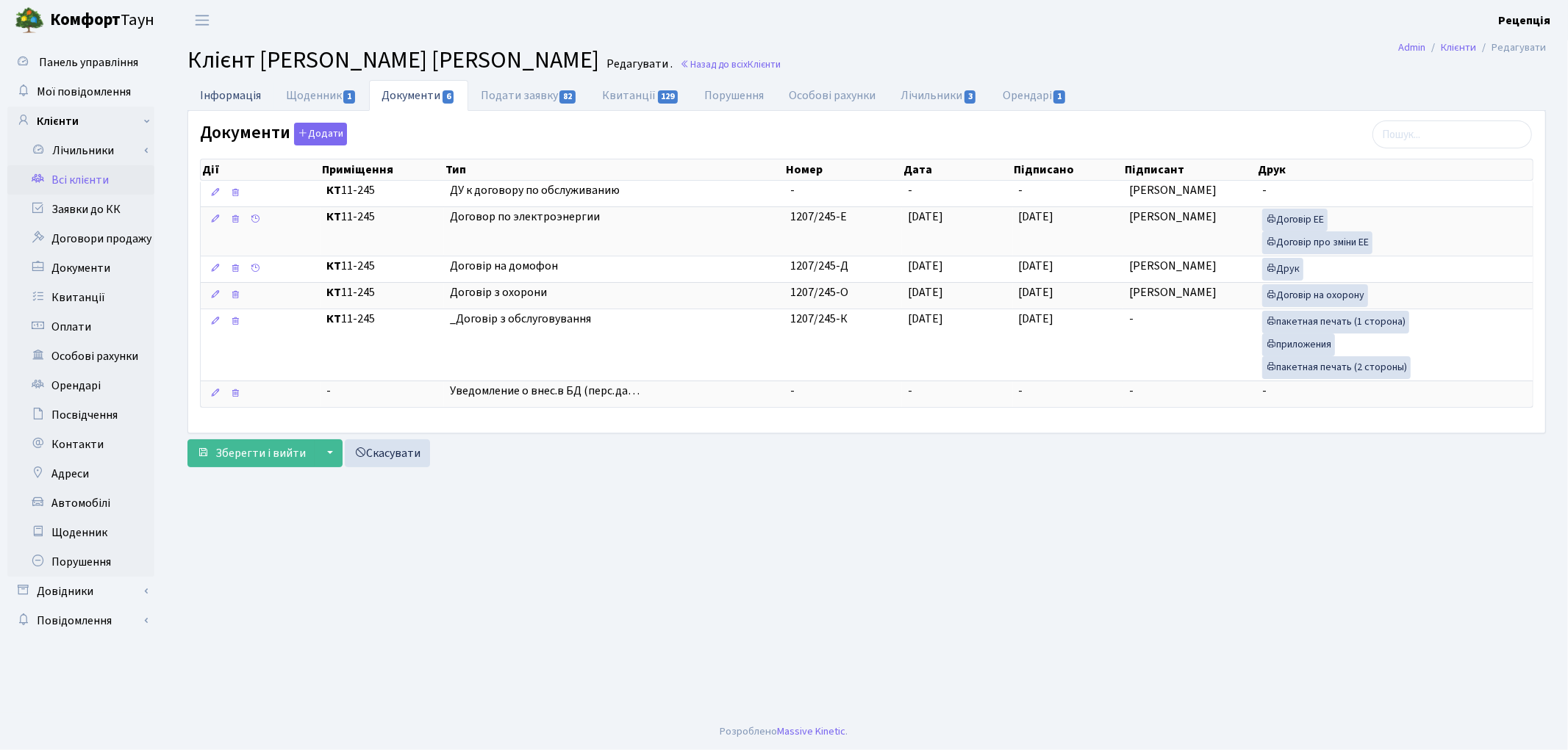
click at [233, 94] on link "Інформація" at bounding box center [230, 95] width 86 height 30
